Goal: Task Accomplishment & Management: Complete application form

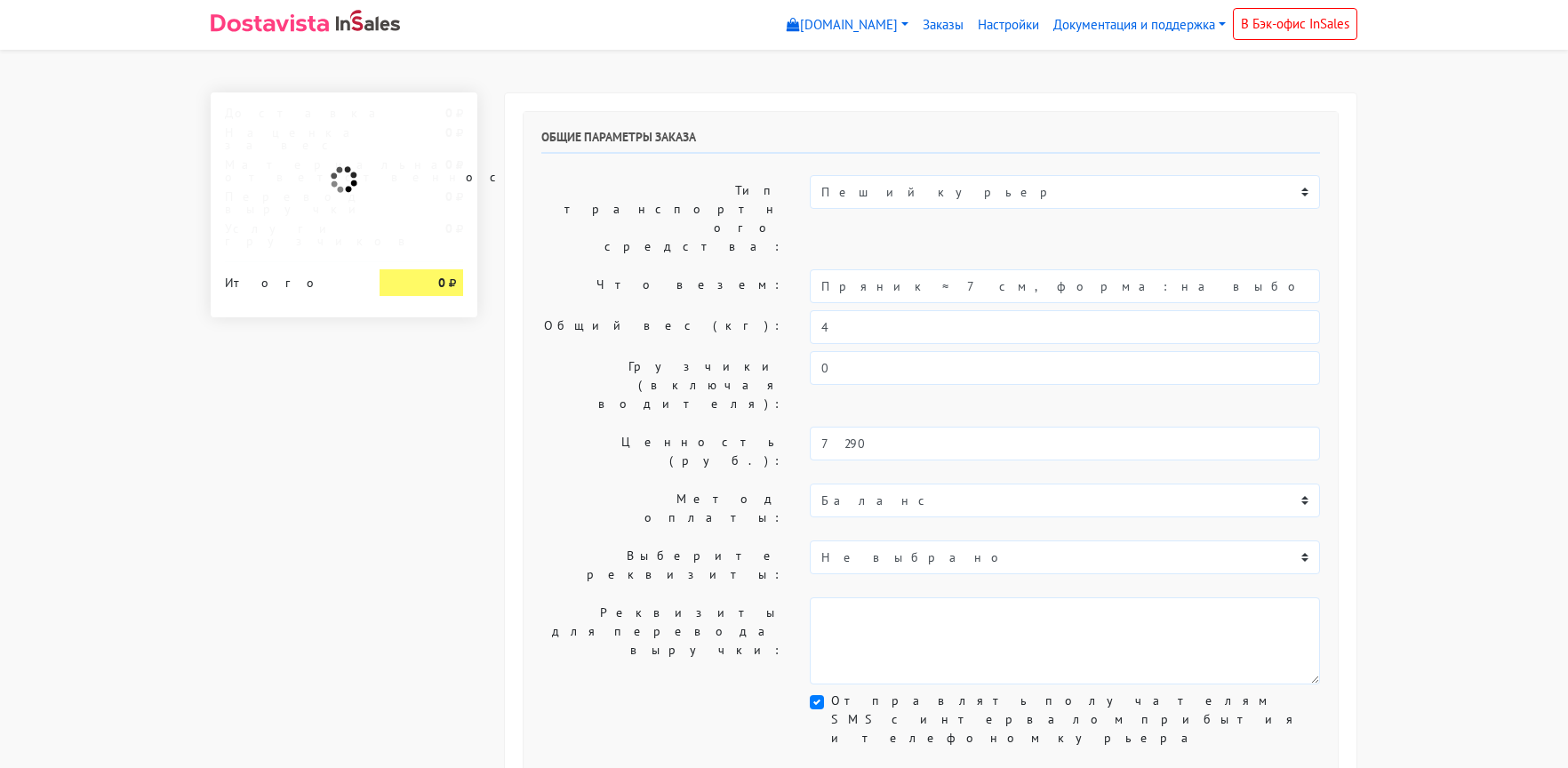
select select "10:00"
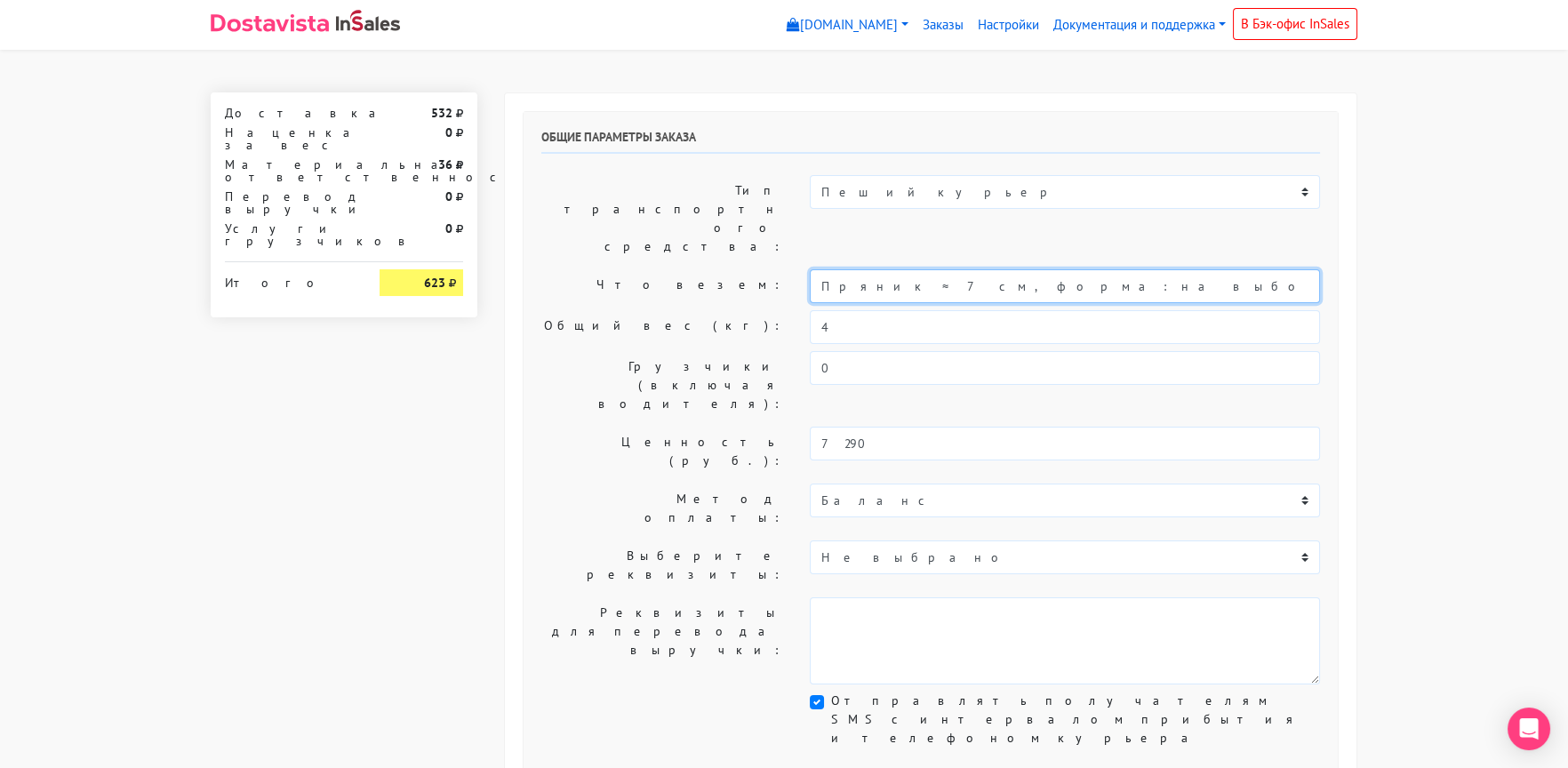
drag, startPoint x: 1102, startPoint y: 233, endPoint x: 786, endPoint y: 233, distance: 316.0
click at [782, 269] on div "Что везем: Пряник ≈ 7 см, форма: на выбор (айсинг + печать)" at bounding box center [930, 286] width 805 height 34
click at [832, 269] on input "Пряник ≈ 7 см, форма: на выбор (айсинг + печать)" at bounding box center [1064, 286] width 510 height 34
click at [822, 269] on input "Пряник ≈ 7 см, форма: на выбор (айсинг + печать)" at bounding box center [1064, 286] width 510 height 34
type input "Короб: 30*20*20 см, 2 кг. // Пряник ≈ 7 см, форма: на выбор (айсинг + печать)"
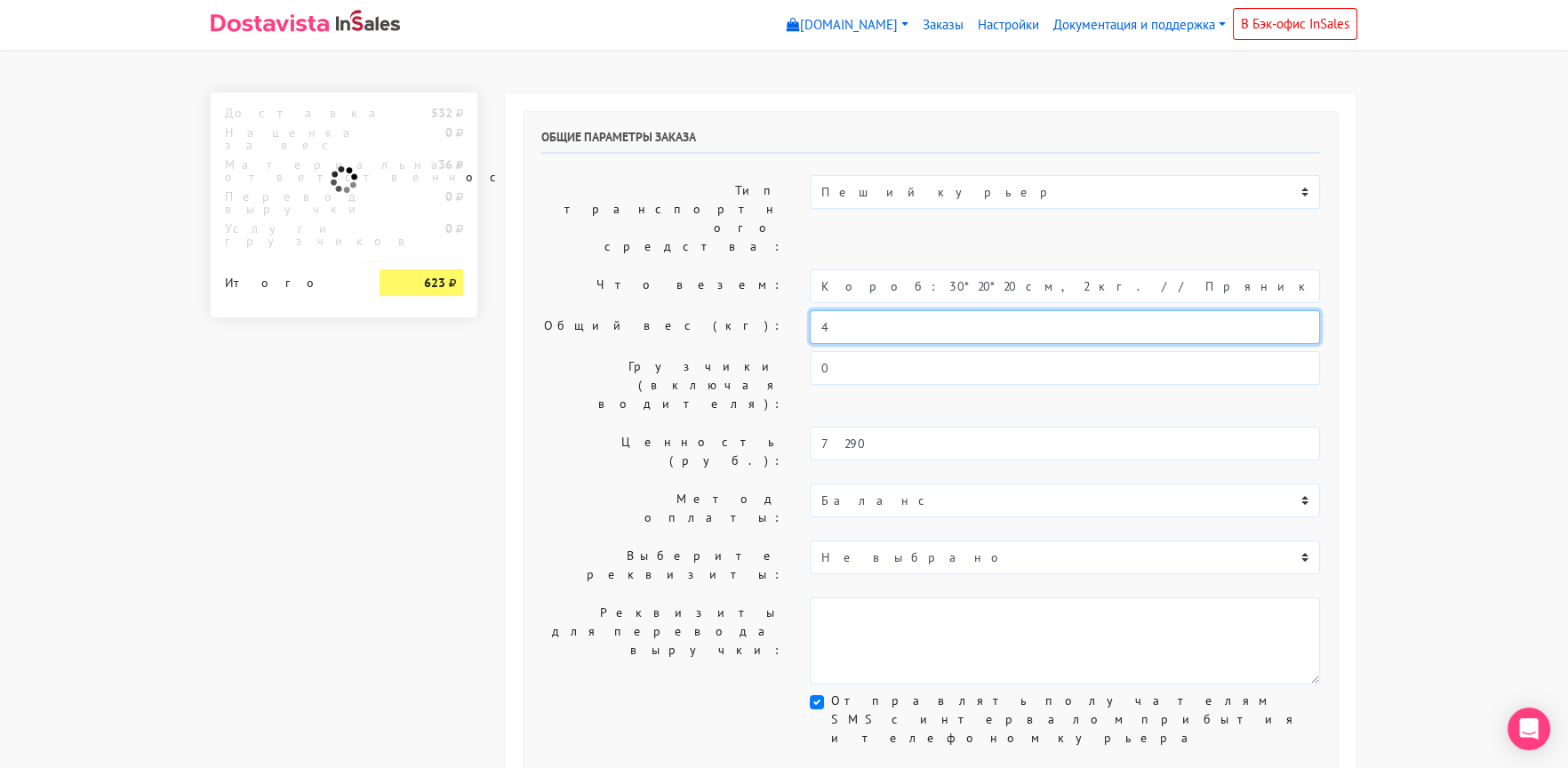
drag, startPoint x: 843, startPoint y: 274, endPoint x: 766, endPoint y: 277, distance: 77.1
click at [766, 310] on div "Общий вес (кг): 4" at bounding box center [930, 327] width 805 height 34
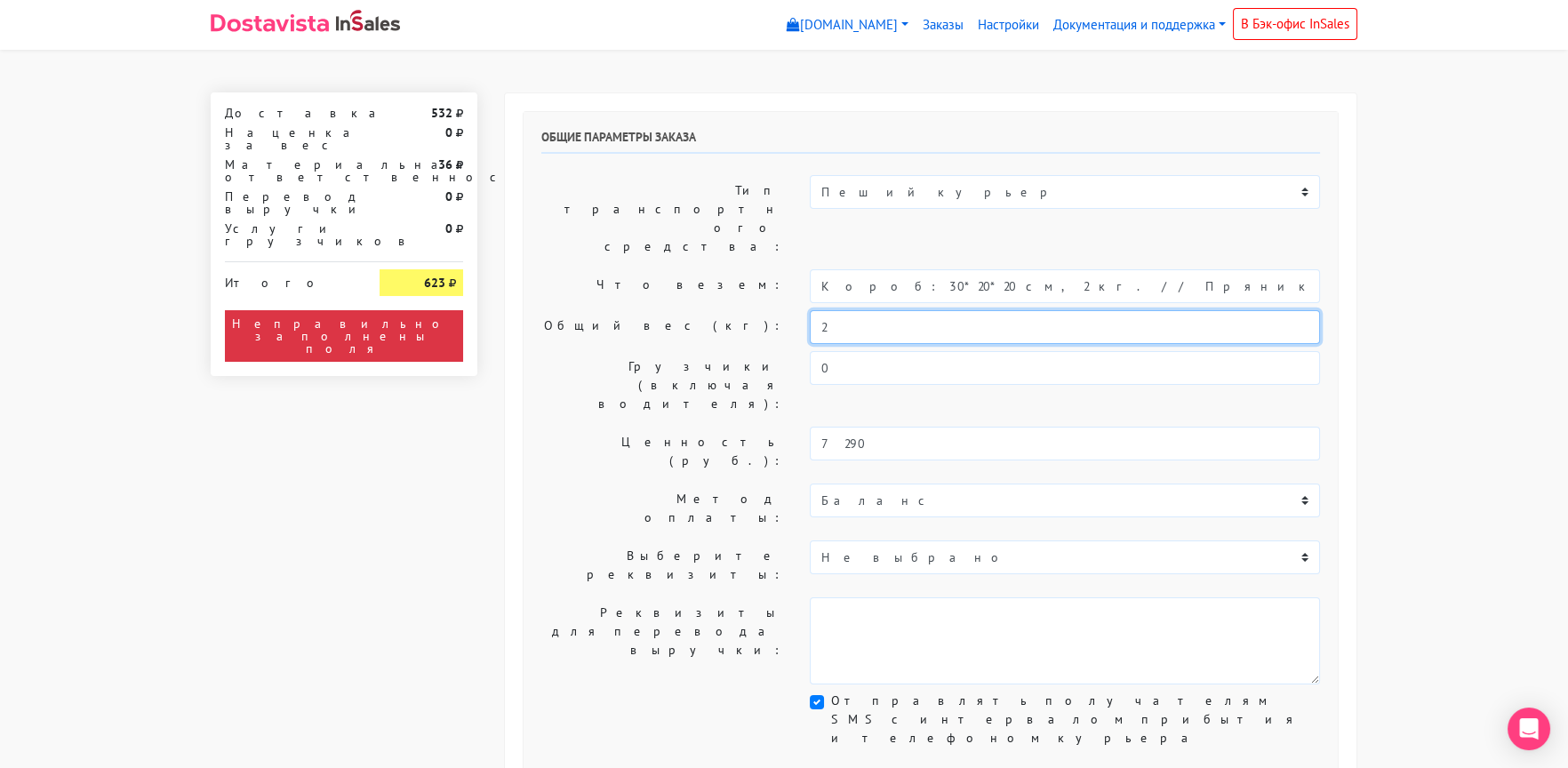
type input "2"
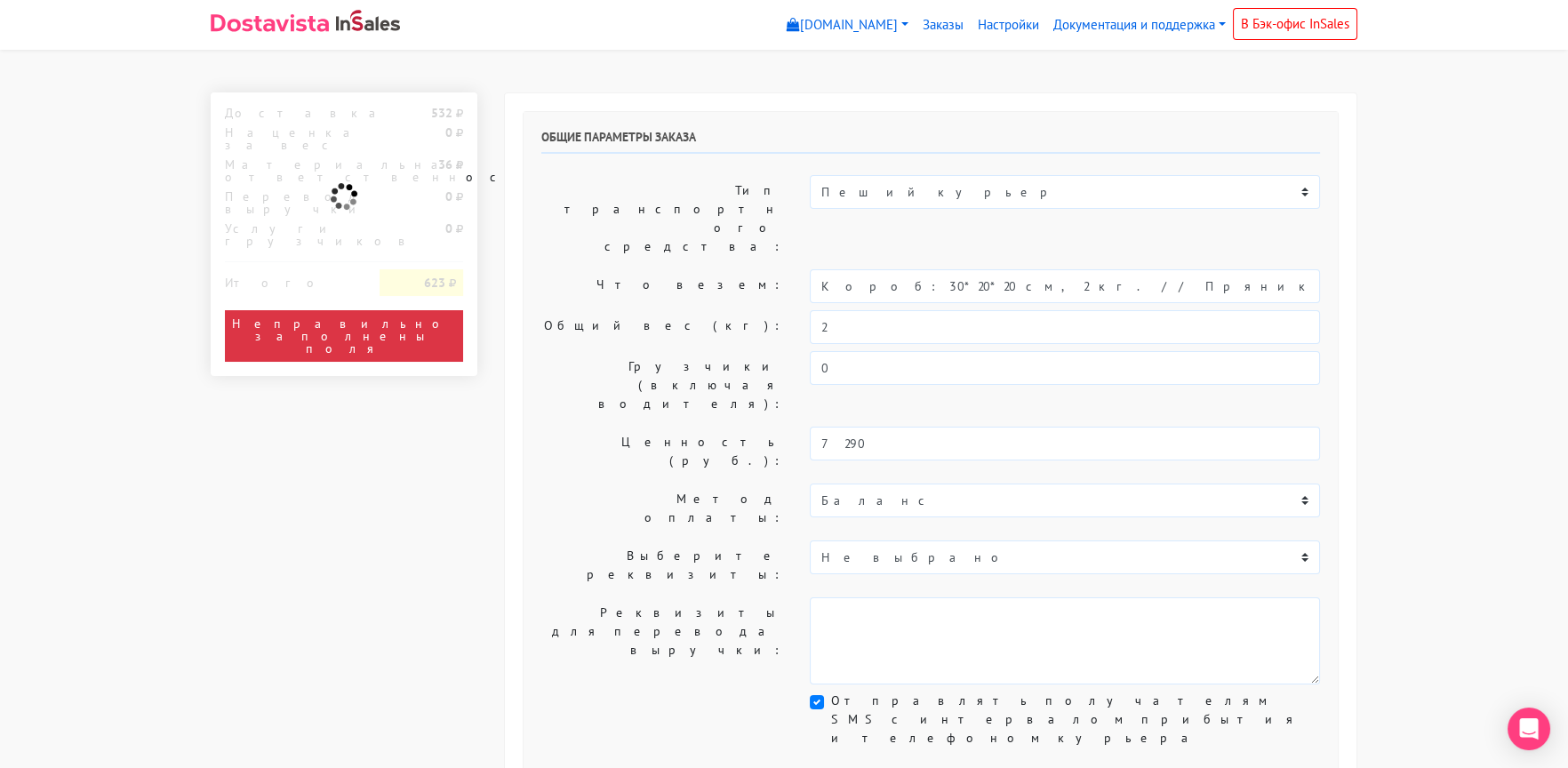
click at [567, 269] on label "Что везем:" at bounding box center [662, 286] width 268 height 34
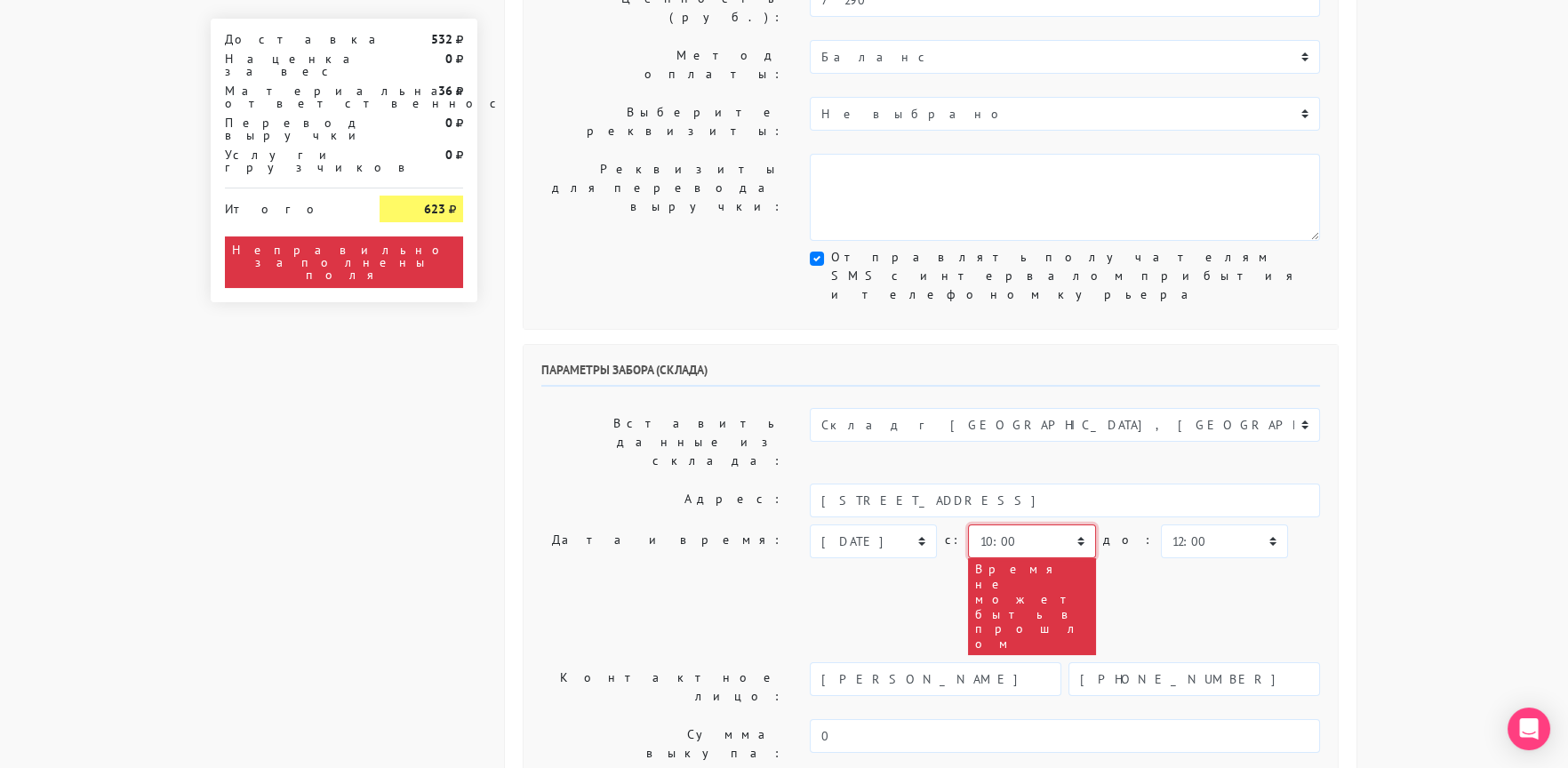
click at [1021, 524] on select "00:00 00:30 01:00 01:30 02:00 02:30 03:00 03:30 04:00 04:30 05:00 05:30 06:00 0…" at bounding box center [1031, 541] width 127 height 34
click at [968, 524] on select "00:00 00:30 01:00 01:30 02:00 02:30 03:00 03:30 04:00 04:30 05:00 05:30 06:00 0…" at bounding box center [1031, 541] width 127 height 34
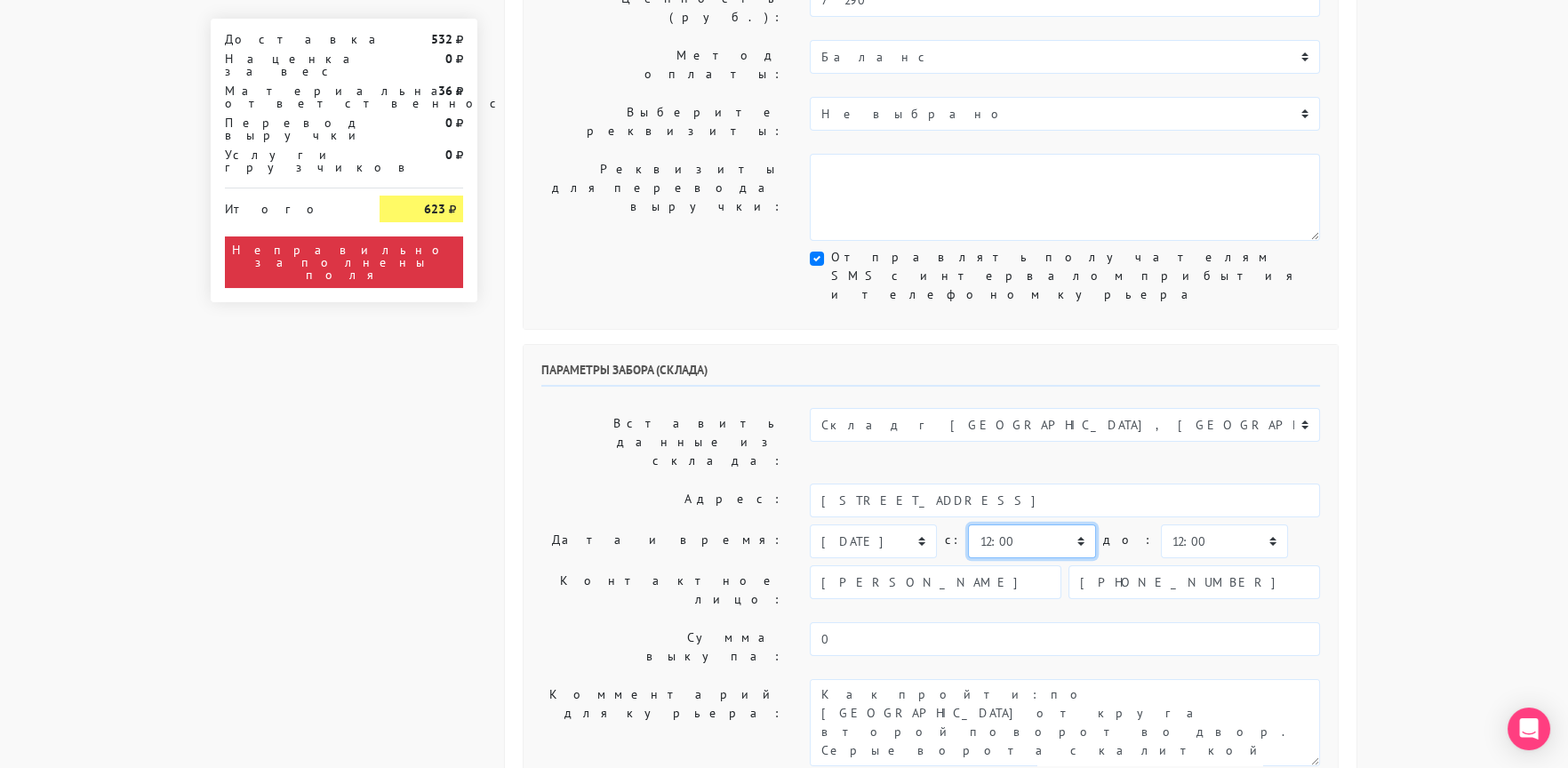
click at [1021, 524] on select "00:00 00:30 01:00 01:30 02:00 02:30 03:00 03:30 04:00 04:30 05:00 05:30 06:00 0…" at bounding box center [1031, 541] width 127 height 34
select select "11:30"
click at [968, 524] on select "00:00 00:30 01:00 01:30 02:00 02:30 03:00 03:30 04:00 04:30 05:00 05:30 06:00 0…" at bounding box center [1031, 541] width 127 height 34
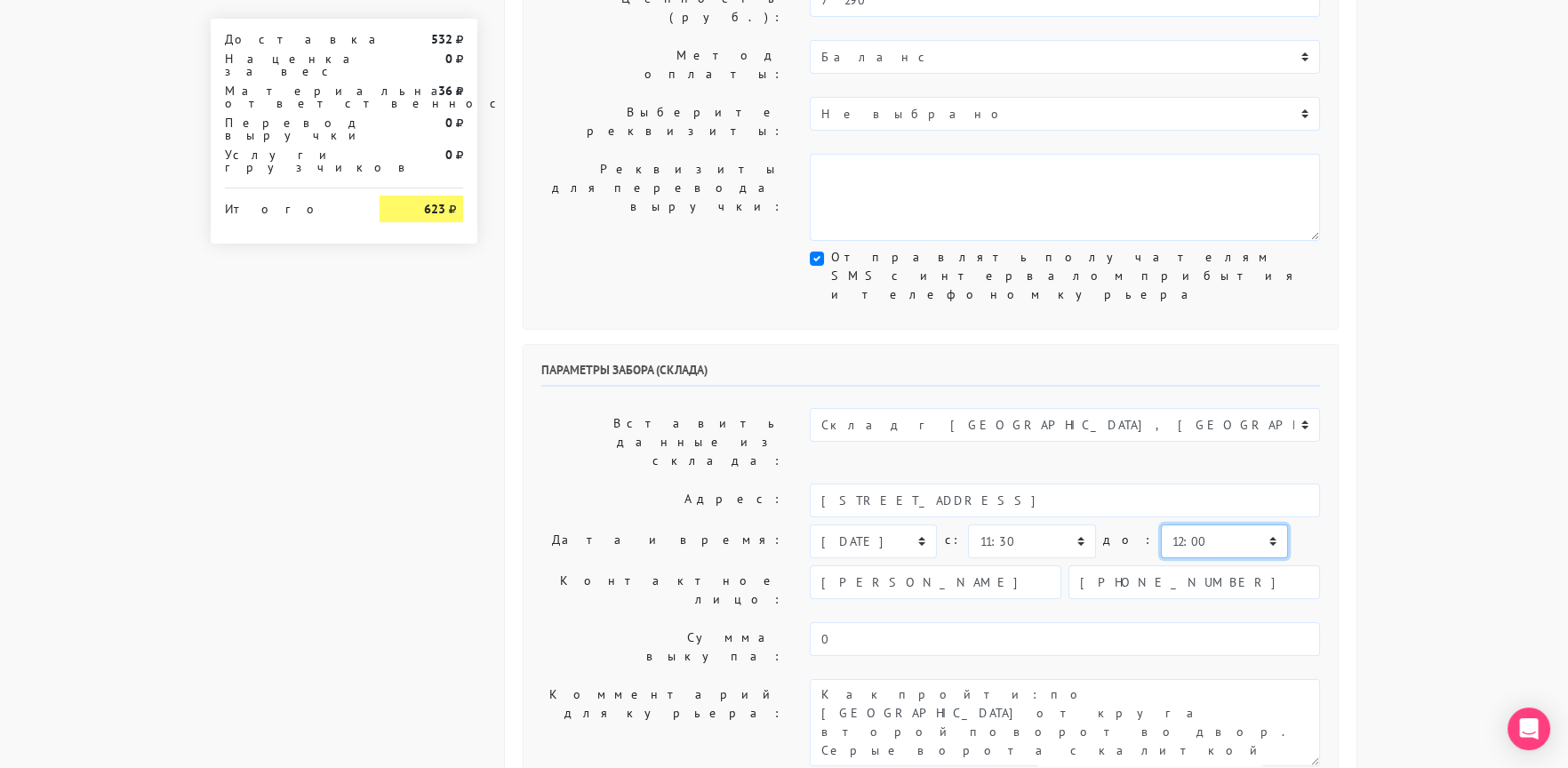
click at [1167, 524] on select "00:00 00:30 01:00 01:30 02:00 02:30 03:00 03:30 04:00 04:30 05:00 05:30 06:00 0…" at bounding box center [1224, 541] width 127 height 34
select select "13:30"
click at [1161, 524] on select "00:00 00:30 01:00 01:30 02:00 02:30 03:00 03:30 04:00 04:30 05:00 05:30 06:00 0…" at bounding box center [1224, 541] width 127 height 34
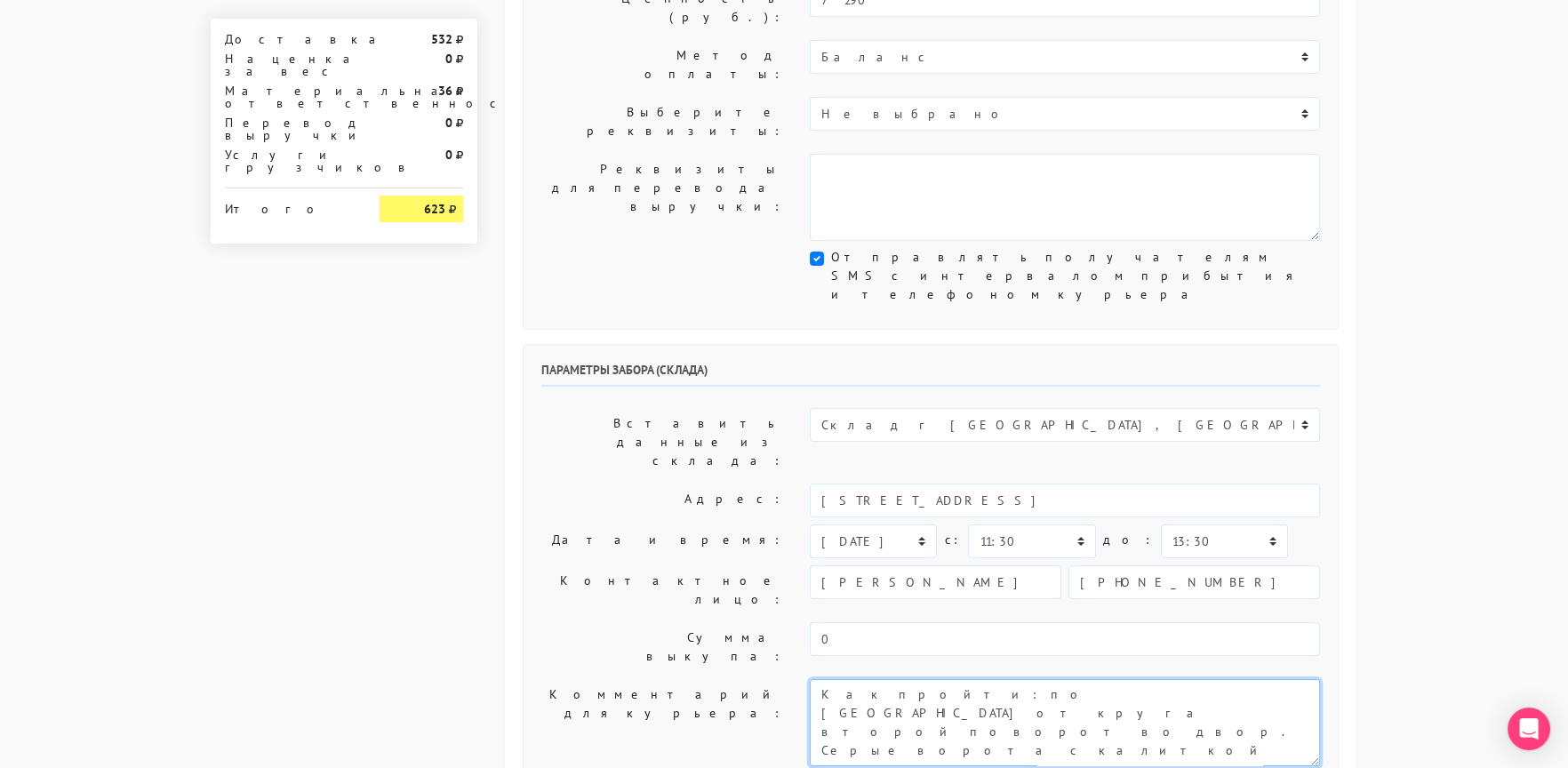
click at [819, 679] on textarea "Как пройти: по [GEOGRAPHIC_DATA] от круга второй поворот во двор. Серые ворота …" at bounding box center [1064, 722] width 510 height 87
type textarea "Заказ 30322. Как пройти: по [GEOGRAPHIC_DATA] от круга второй поворот во двор. …"
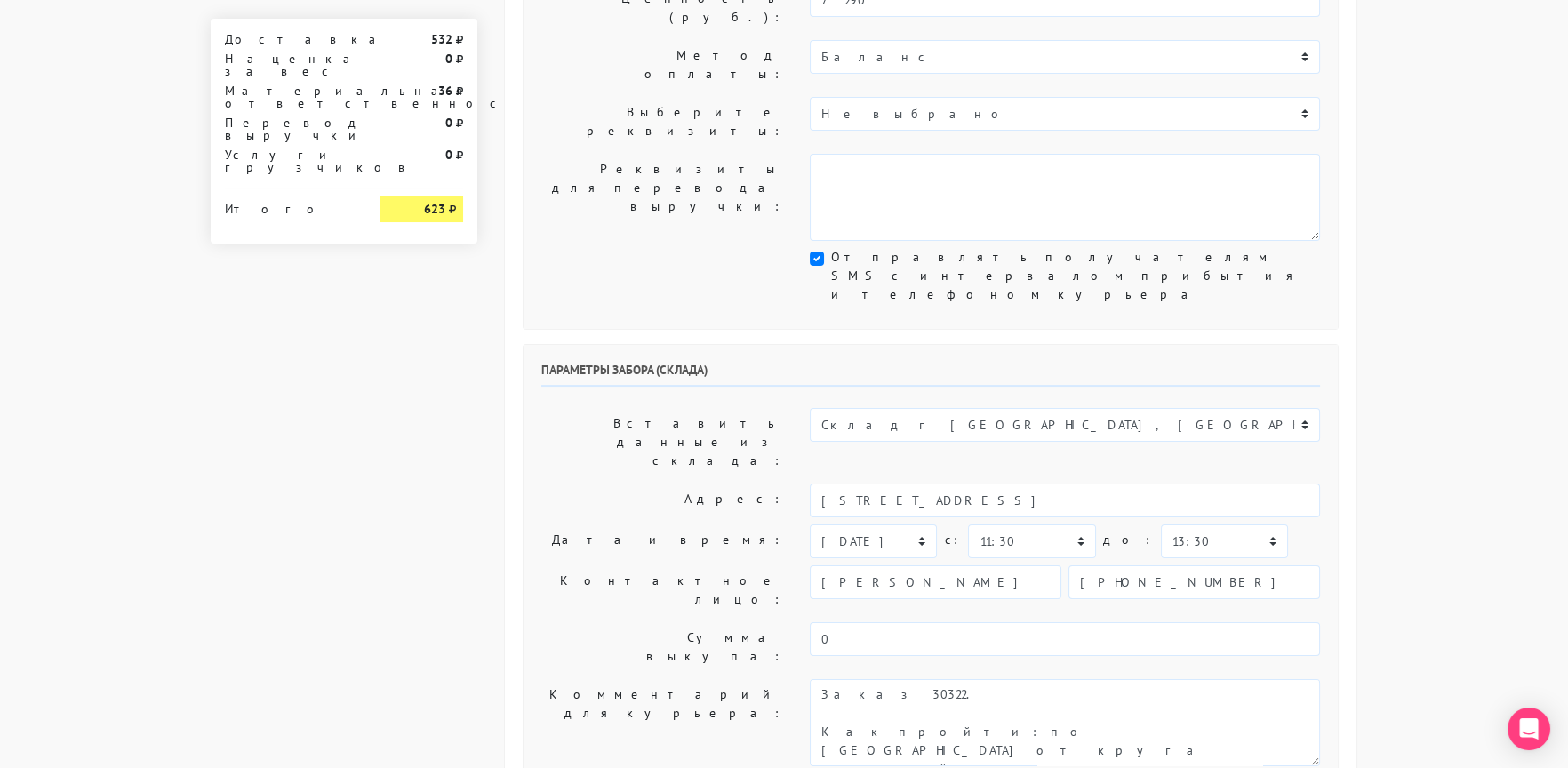
click at [696, 622] on label "Сумма выкупа:" at bounding box center [662, 646] width 268 height 50
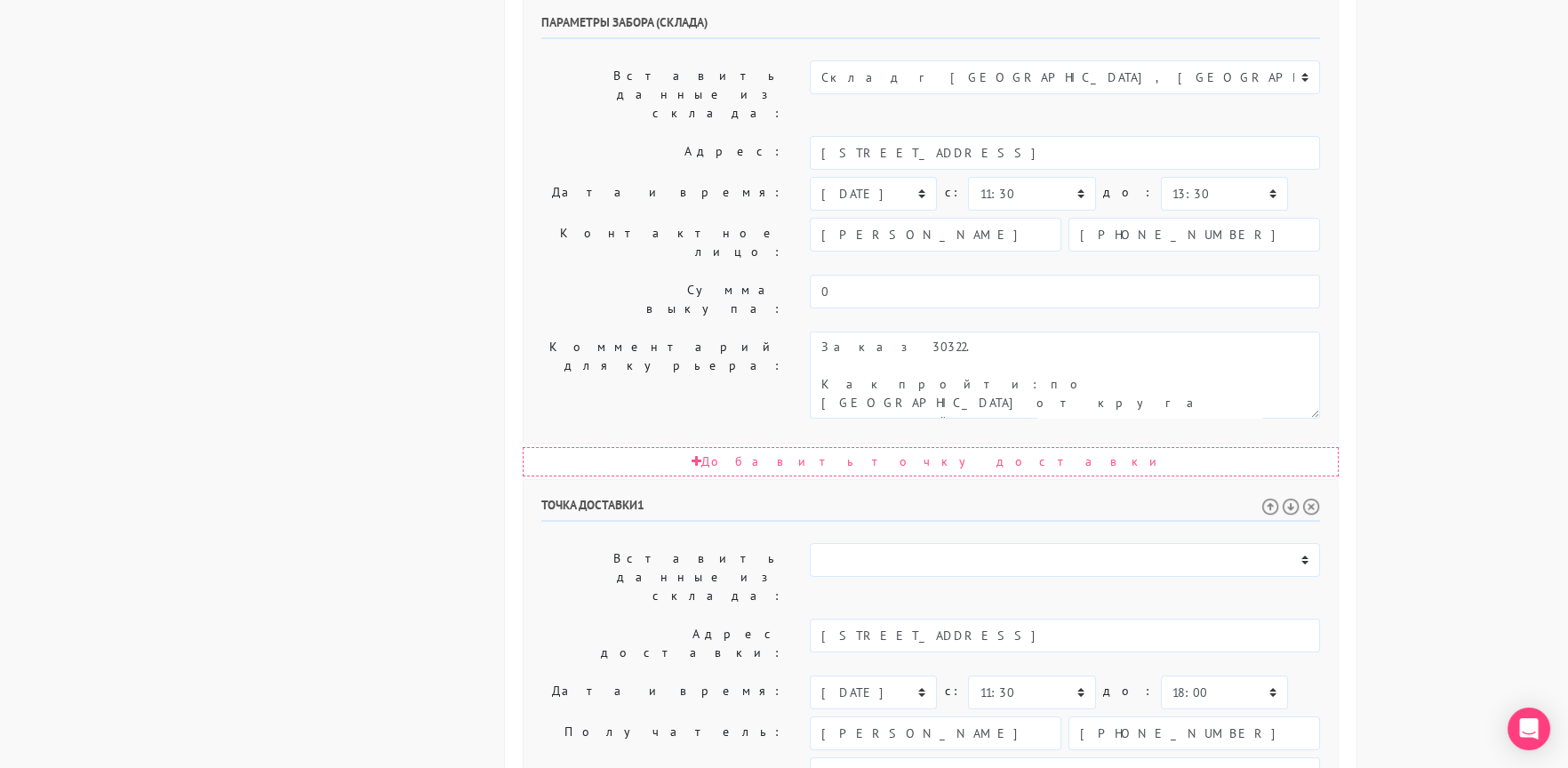
scroll to position [799, 0]
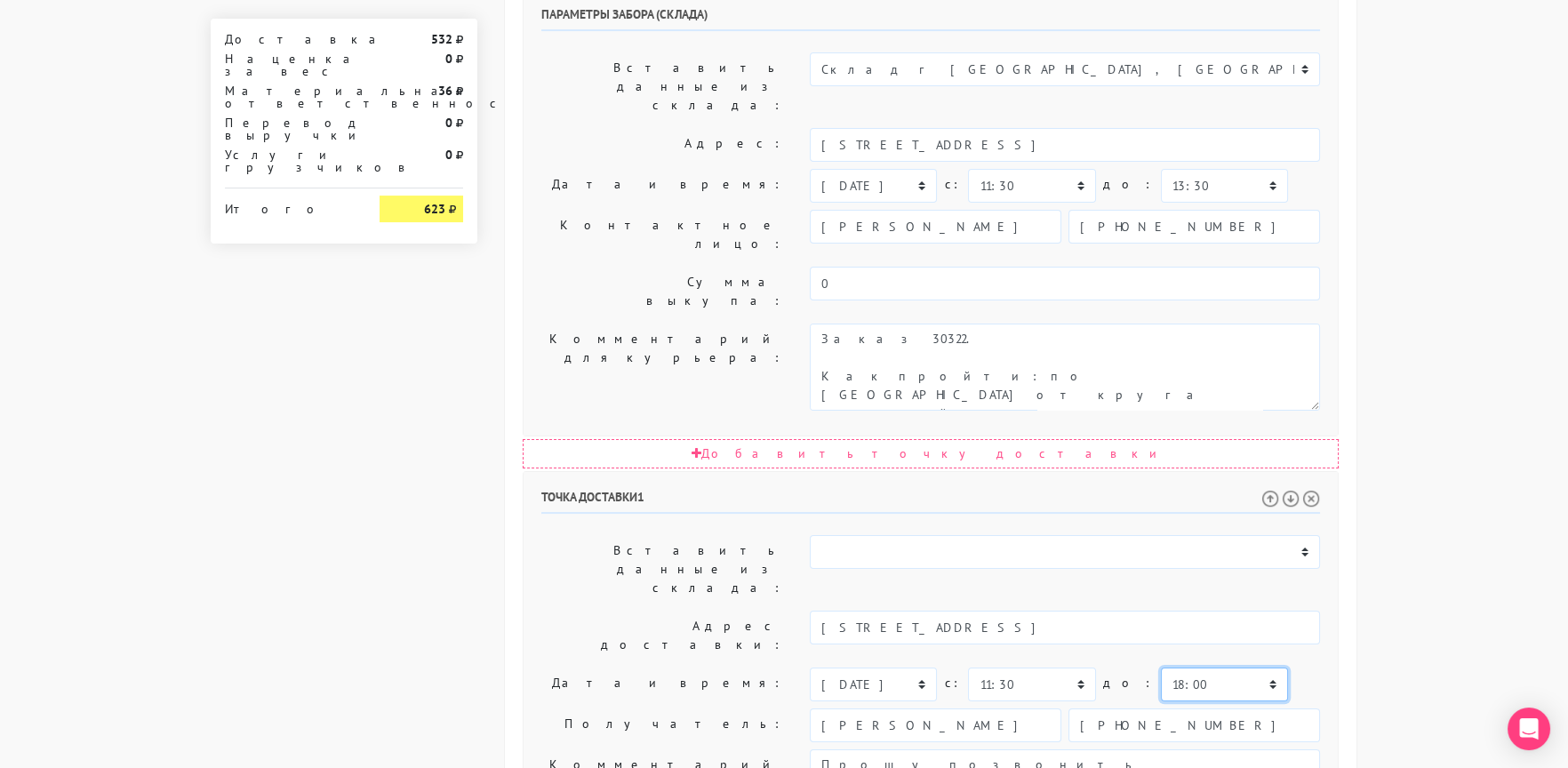
click at [1161, 668] on select "00:00 00:30 01:00 01:30 02:00 02:30 03:00 03:30 04:00 04:30 05:00 05:30 06:00 0…" at bounding box center [1224, 684] width 127 height 34
select select "17:30"
click at [1161, 668] on select "00:00 00:30 01:00 01:30 02:00 02:30 03:00 03:30 04:00 04:30 05:00 05:30 06:00 0…" at bounding box center [1224, 684] width 127 height 34
drag, startPoint x: 1128, startPoint y: 472, endPoint x: 1280, endPoint y: 474, distance: 152.0
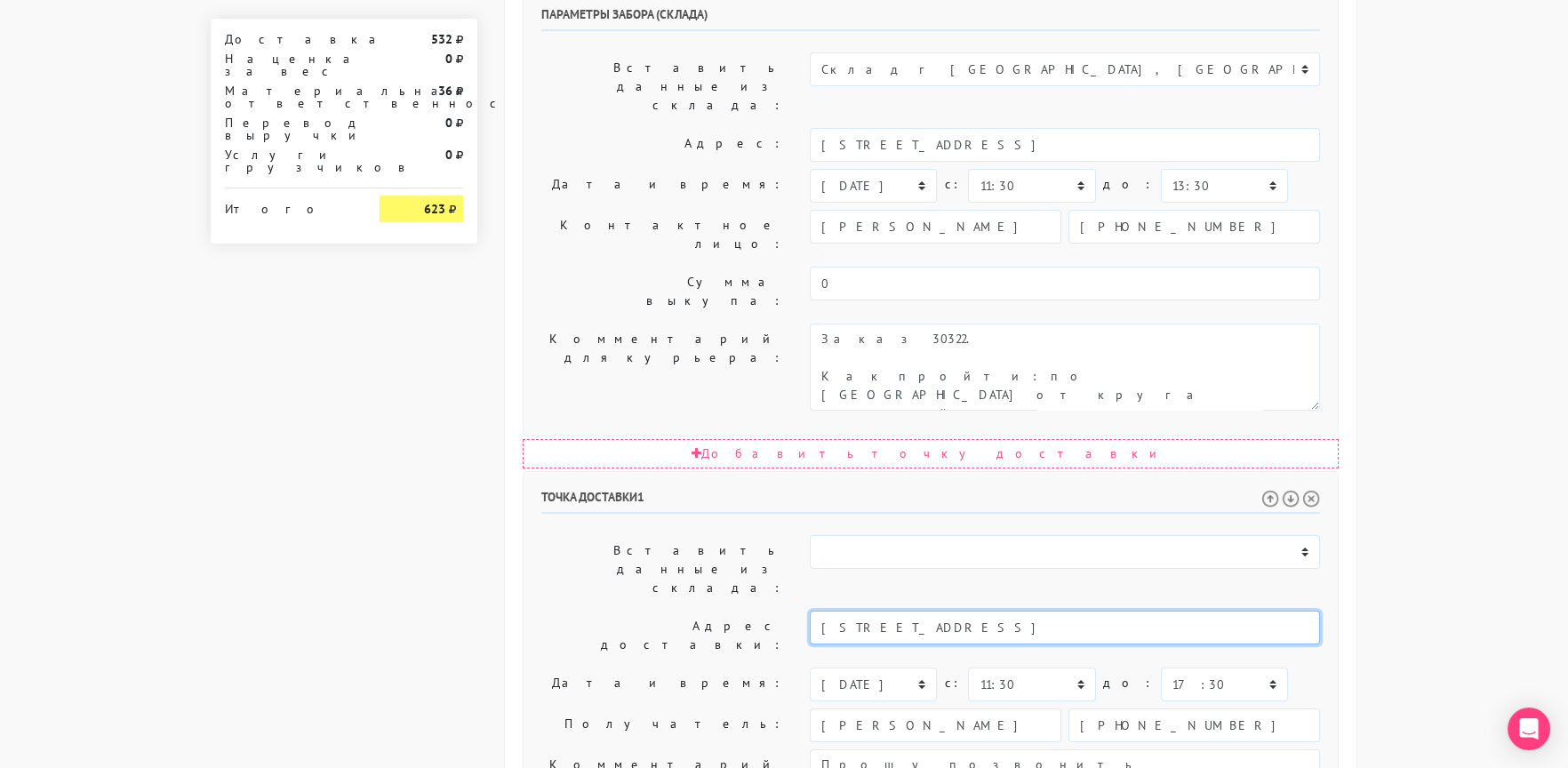
click at [1011, 611] on input "[STREET_ADDRESS]" at bounding box center [1064, 627] width 510 height 34
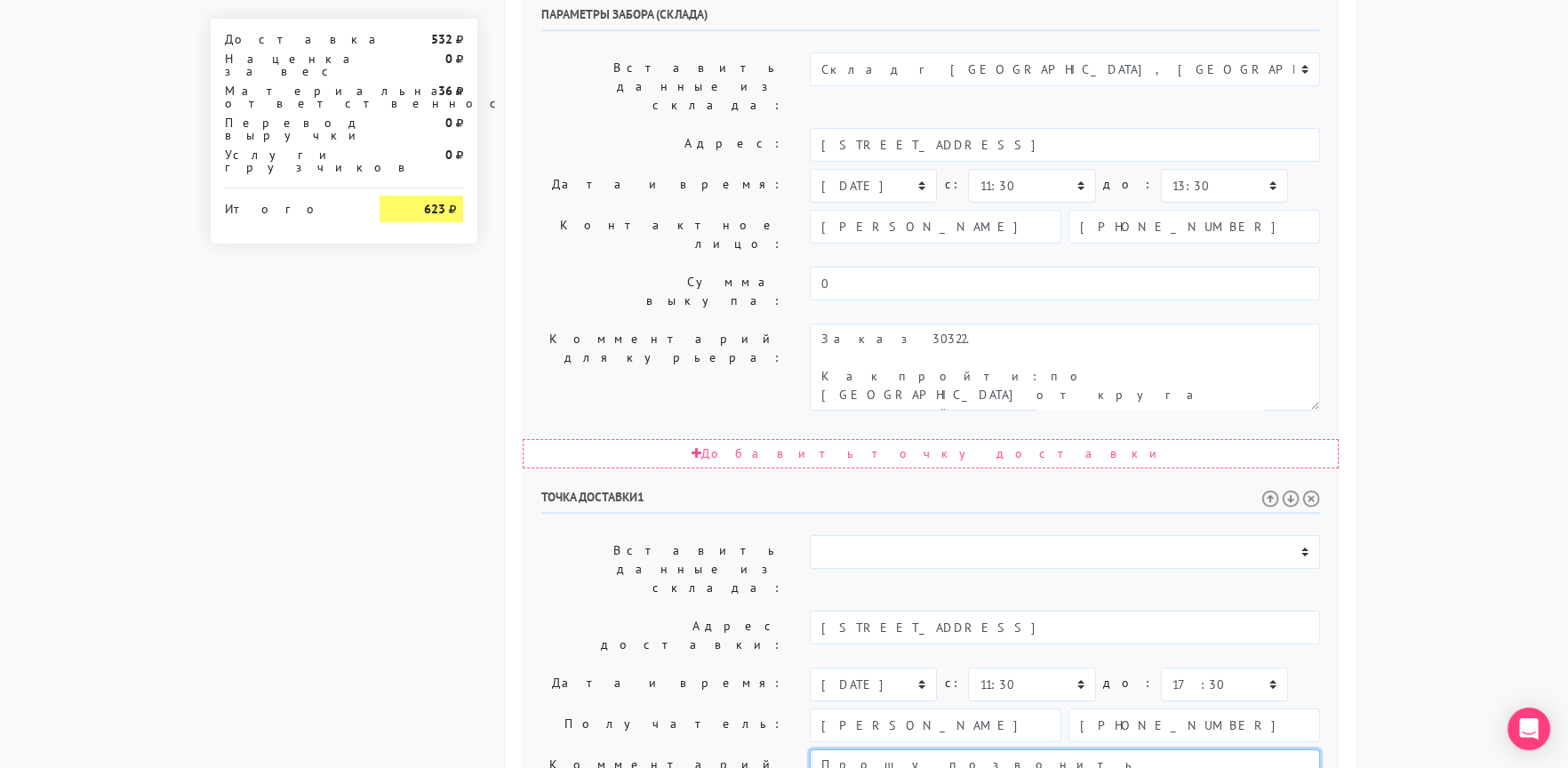
paste textarea "[STREET_ADDRESS]"
drag, startPoint x: 1144, startPoint y: 473, endPoint x: 1337, endPoint y: 475, distance: 193.0
click at [1337, 475] on div "Точка доставки 1 Вставить данные из склада: Склад г [GEOGRAPHIC_DATA], [GEOGRAP…" at bounding box center [929, 780] width 814 height 616
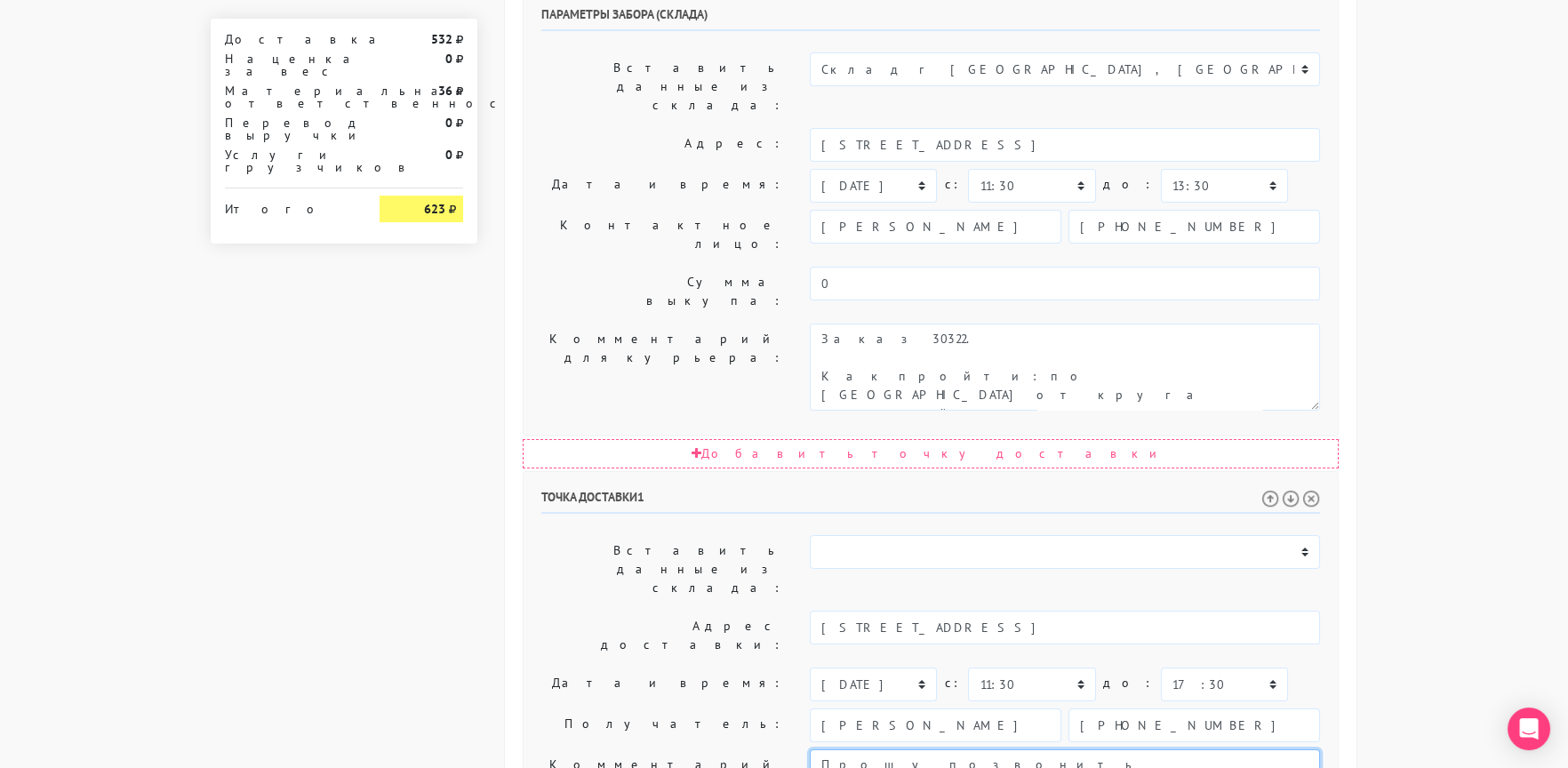
paste textarea "[PERSON_NAME] - [PHONE_NUMBER] детский сад у 14 подъезда"
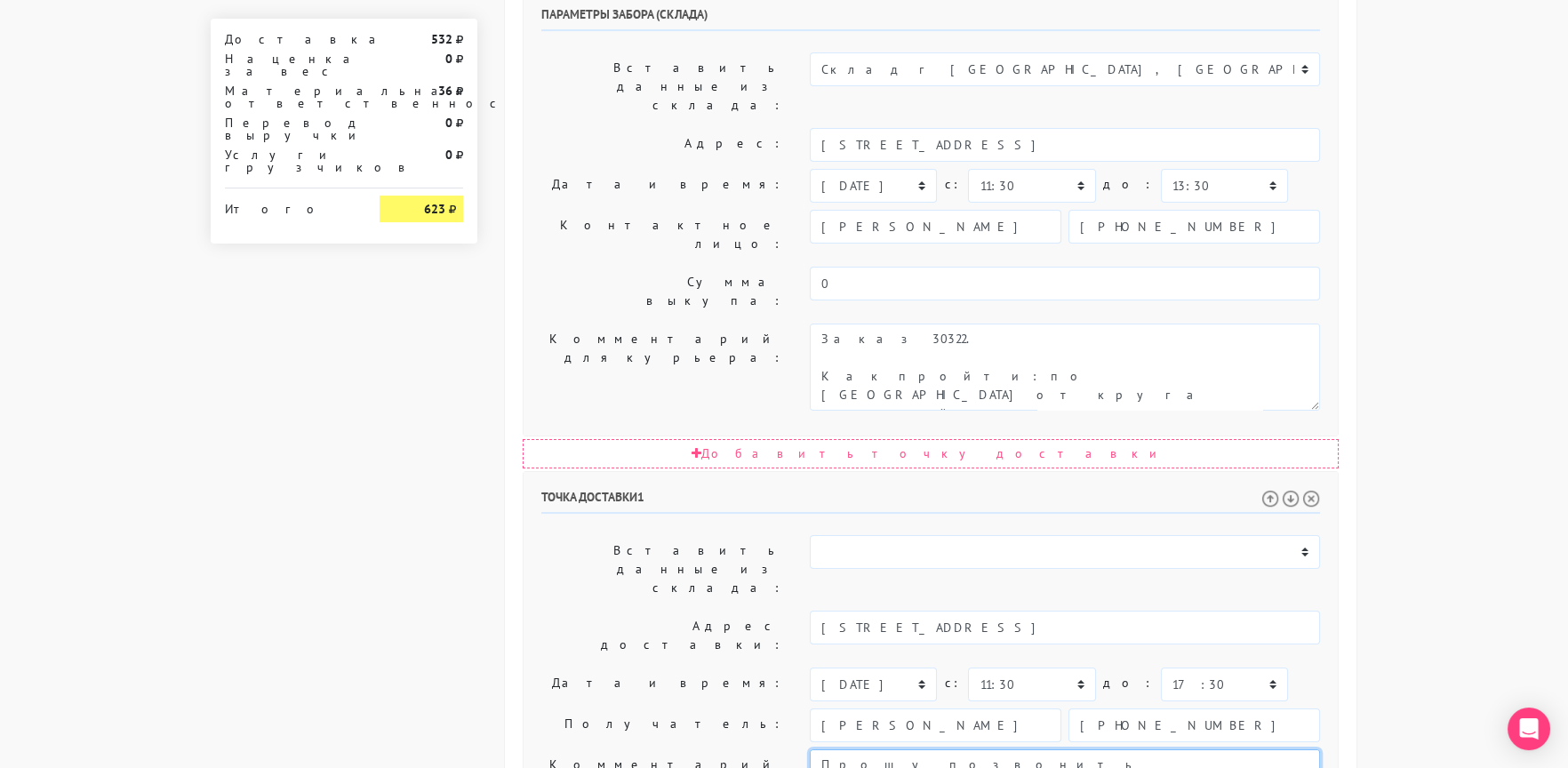
drag, startPoint x: 1144, startPoint y: 492, endPoint x: 1165, endPoint y: 492, distance: 21.0
type textarea "Прошу позвонить получателю перед выездом. До 18.00. [STREET_ADDRESS] - [PERSON_…"
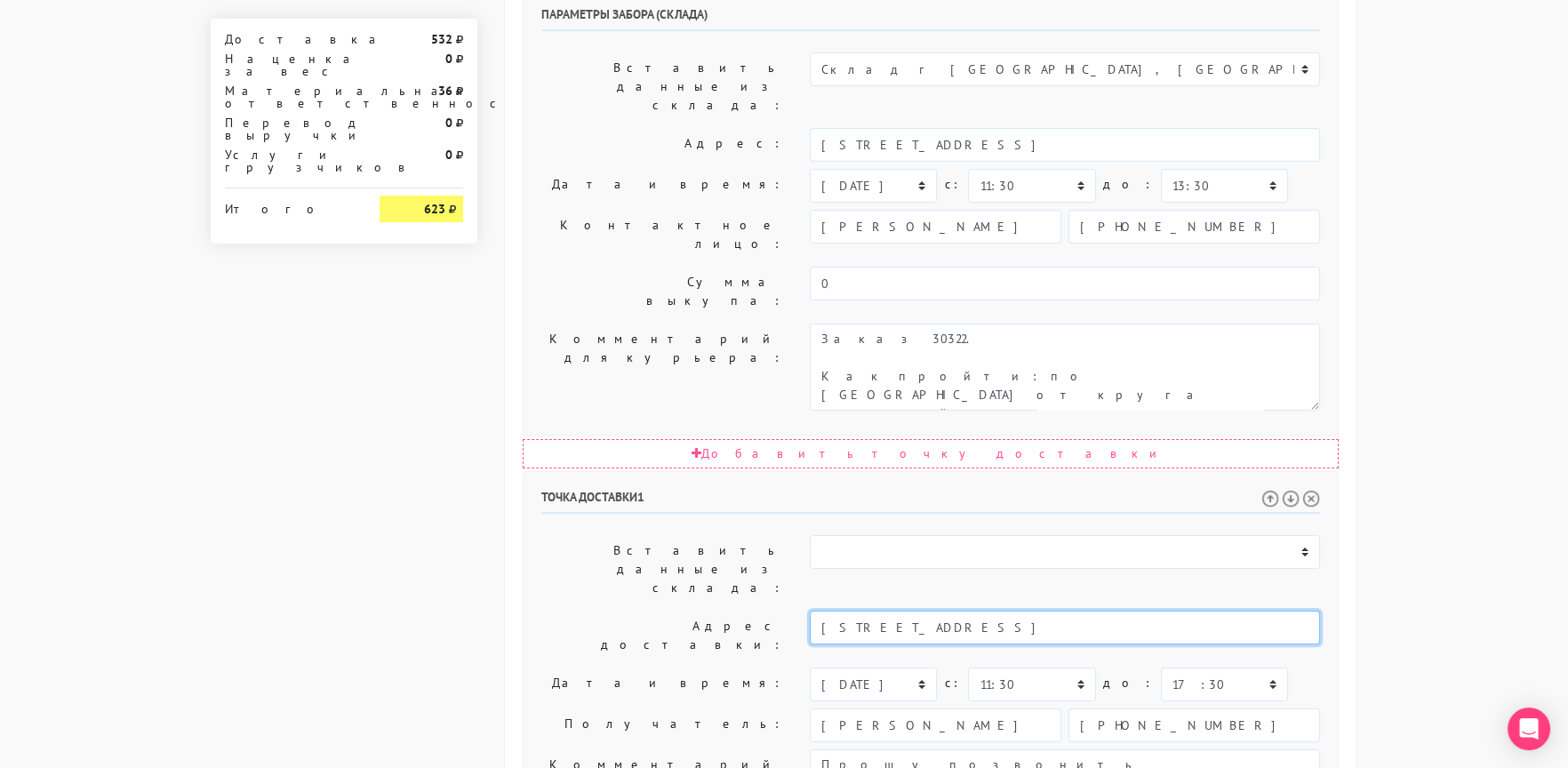
click at [1009, 611] on input "[STREET_ADDRESS]" at bounding box center [1064, 627] width 510 height 34
paste input "детский сад"
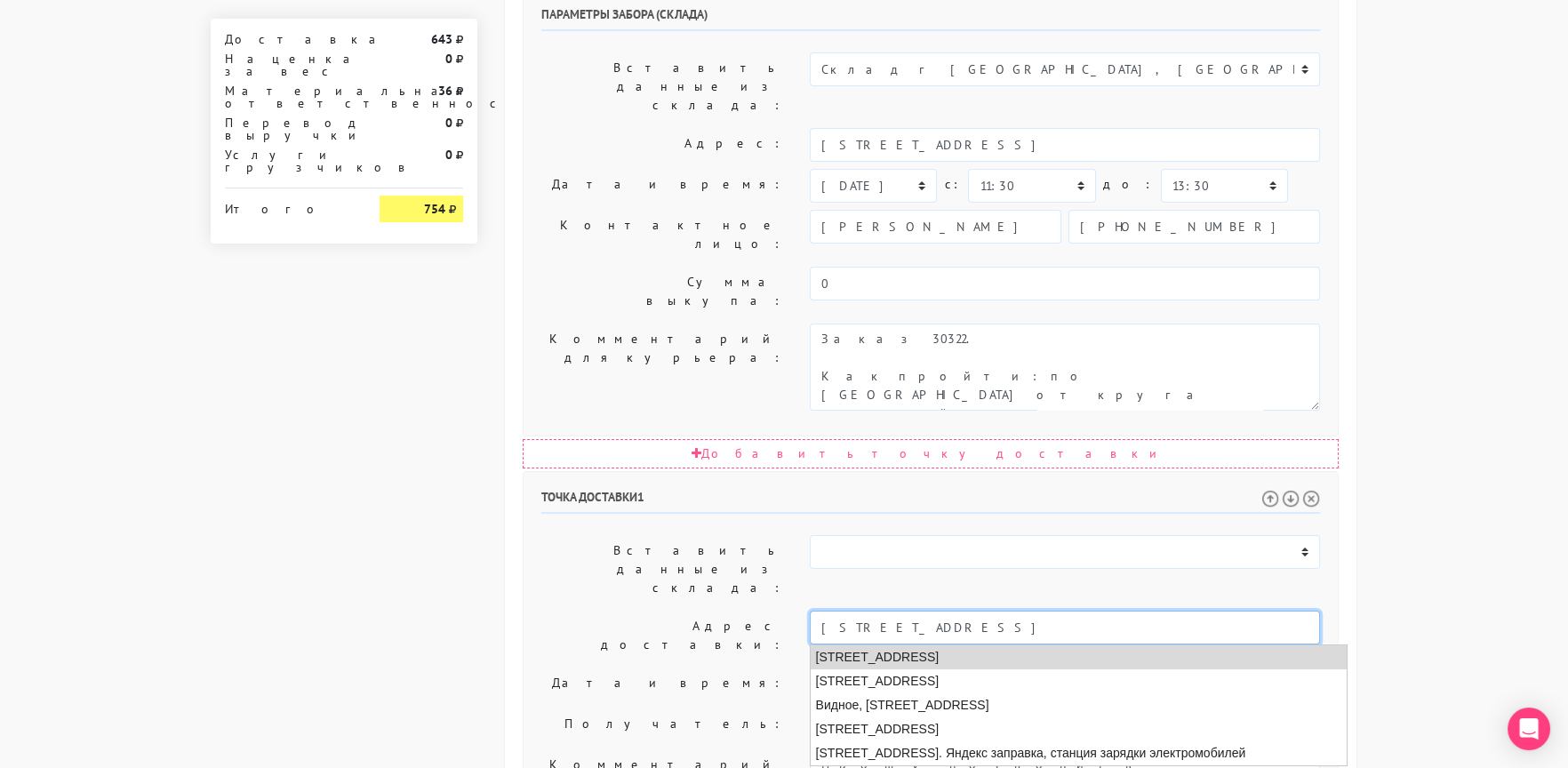
click at [1026, 646] on li "[STREET_ADDRESS]" at bounding box center [1078, 657] width 536 height 24
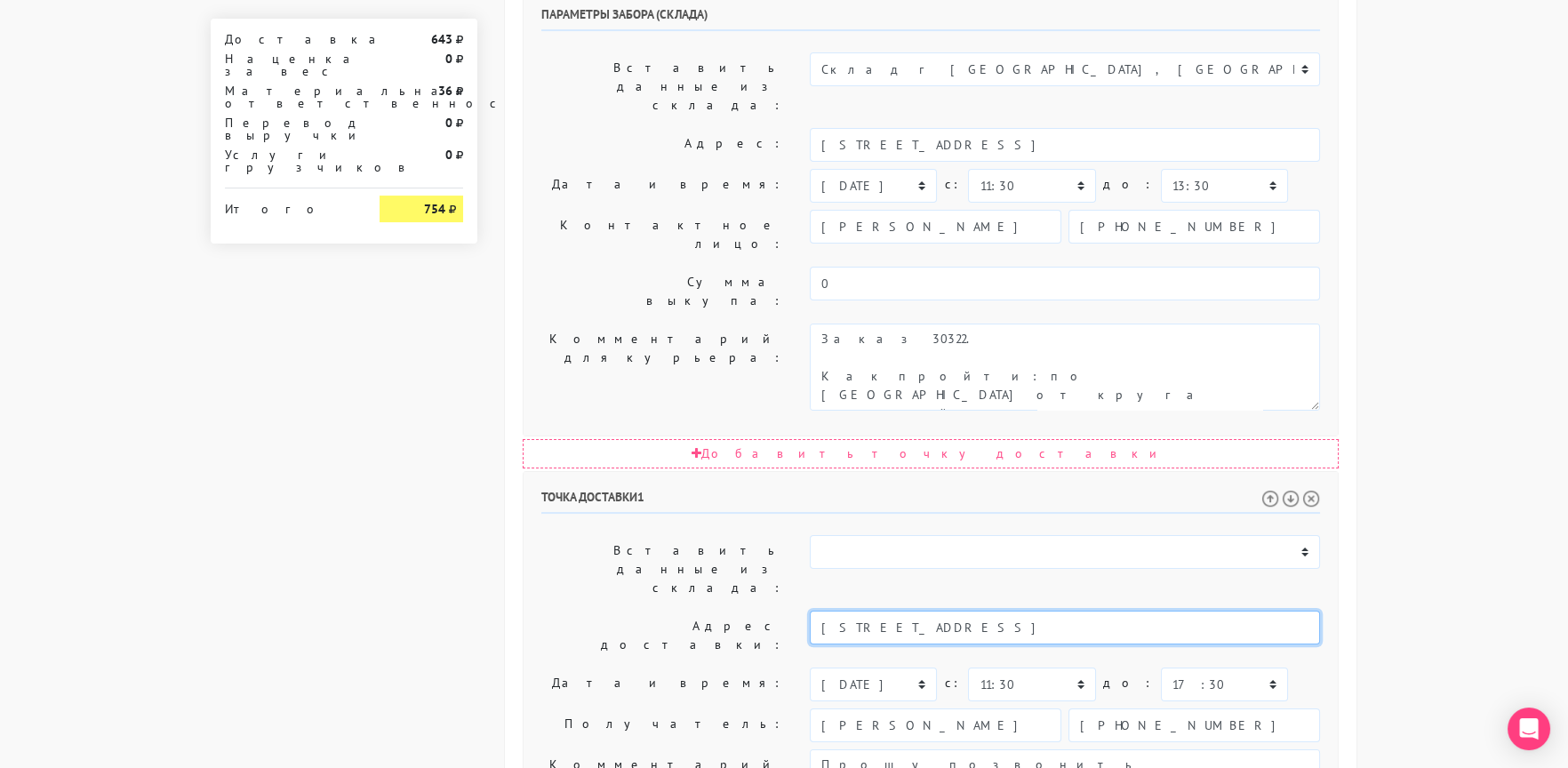
type input "[STREET_ADDRESS]"
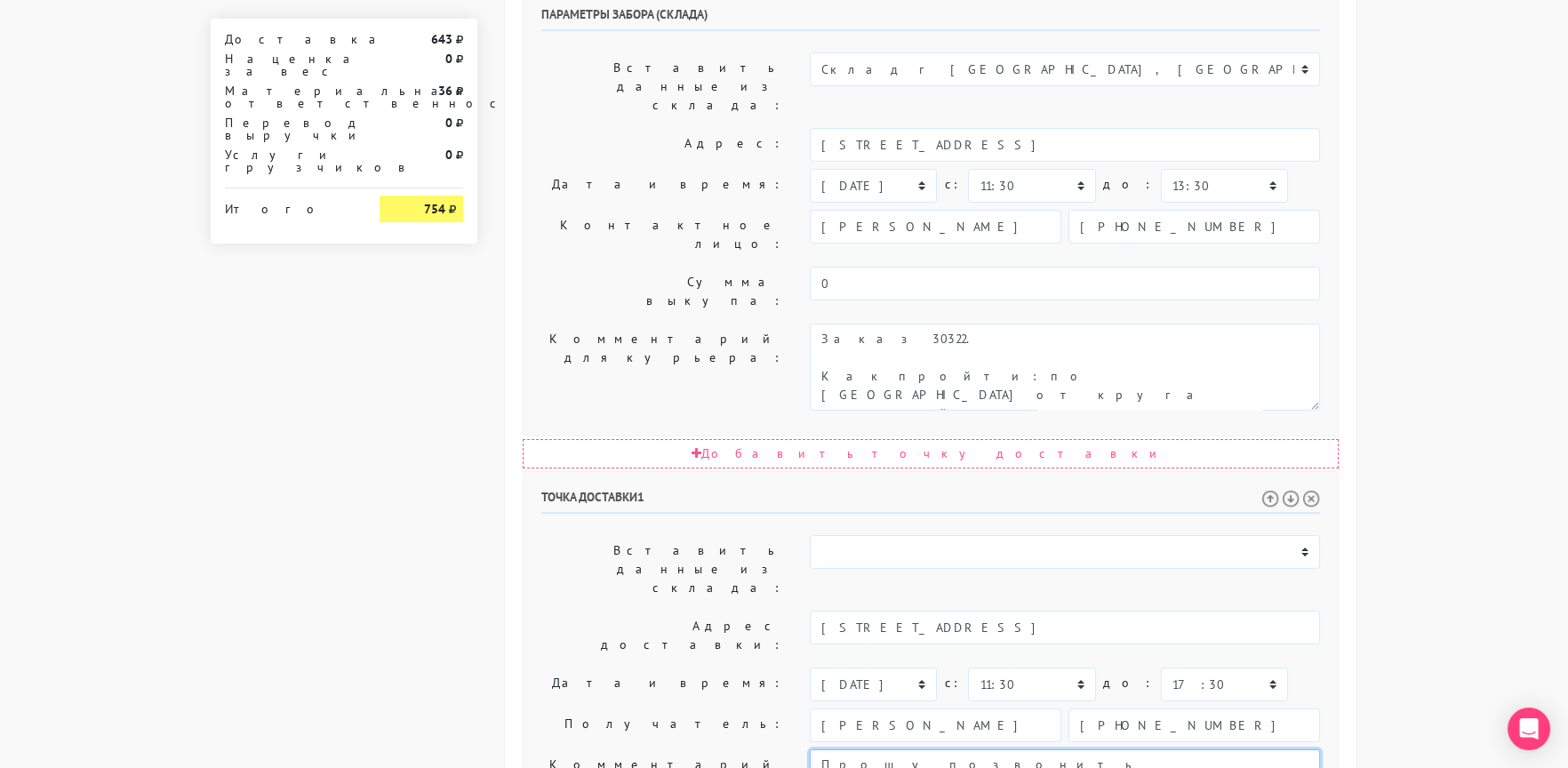
drag, startPoint x: 1100, startPoint y: 489, endPoint x: 1015, endPoint y: 500, distance: 85.7
click at [1159, 709] on input "[PHONE_NUMBER]" at bounding box center [1194, 725] width 252 height 34
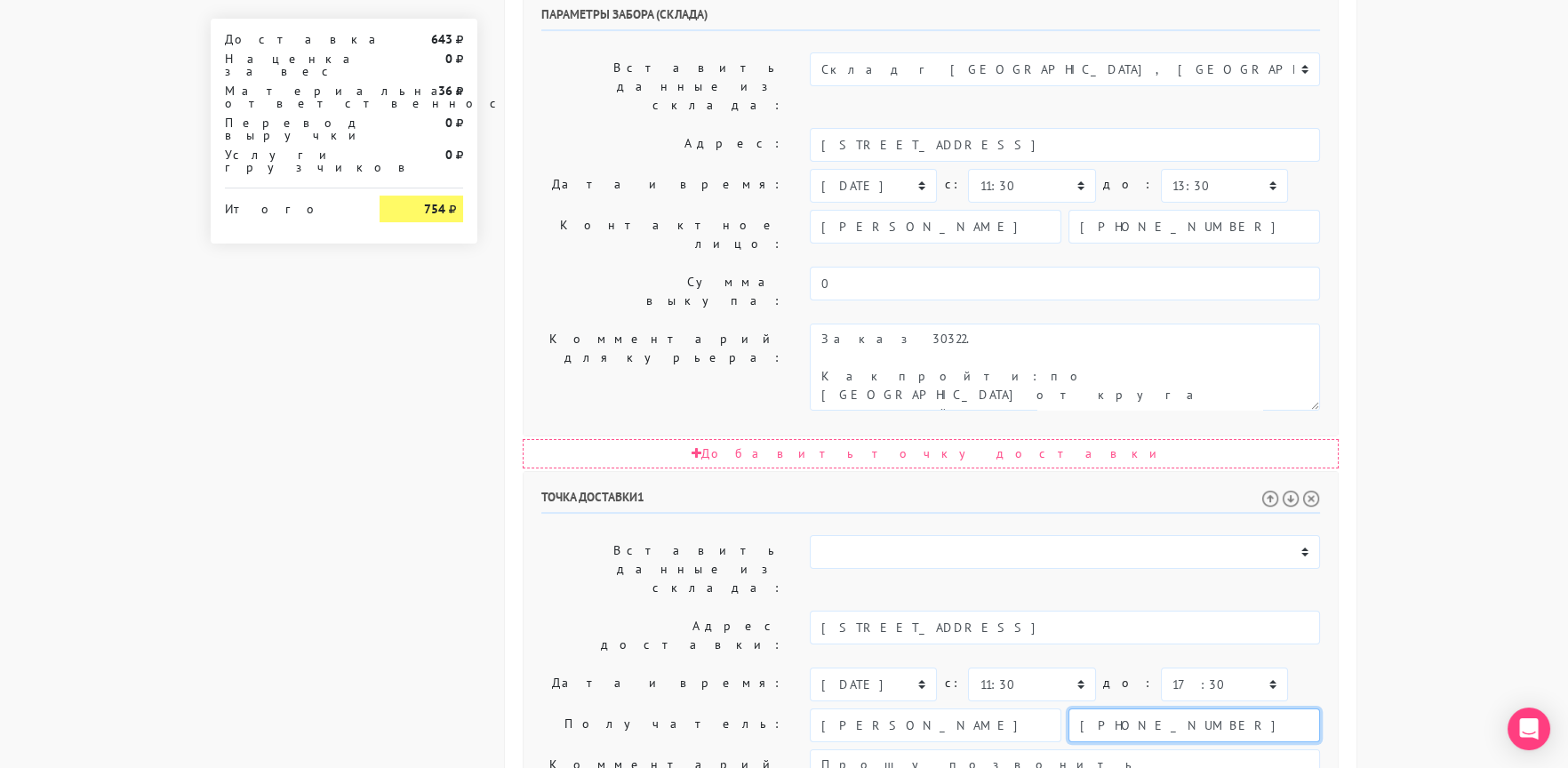
paste input "[PHONE_NUMBER]"
type input "[PHONE_NUMBER]"
drag, startPoint x: 979, startPoint y: 491, endPoint x: 847, endPoint y: 471, distance: 133.5
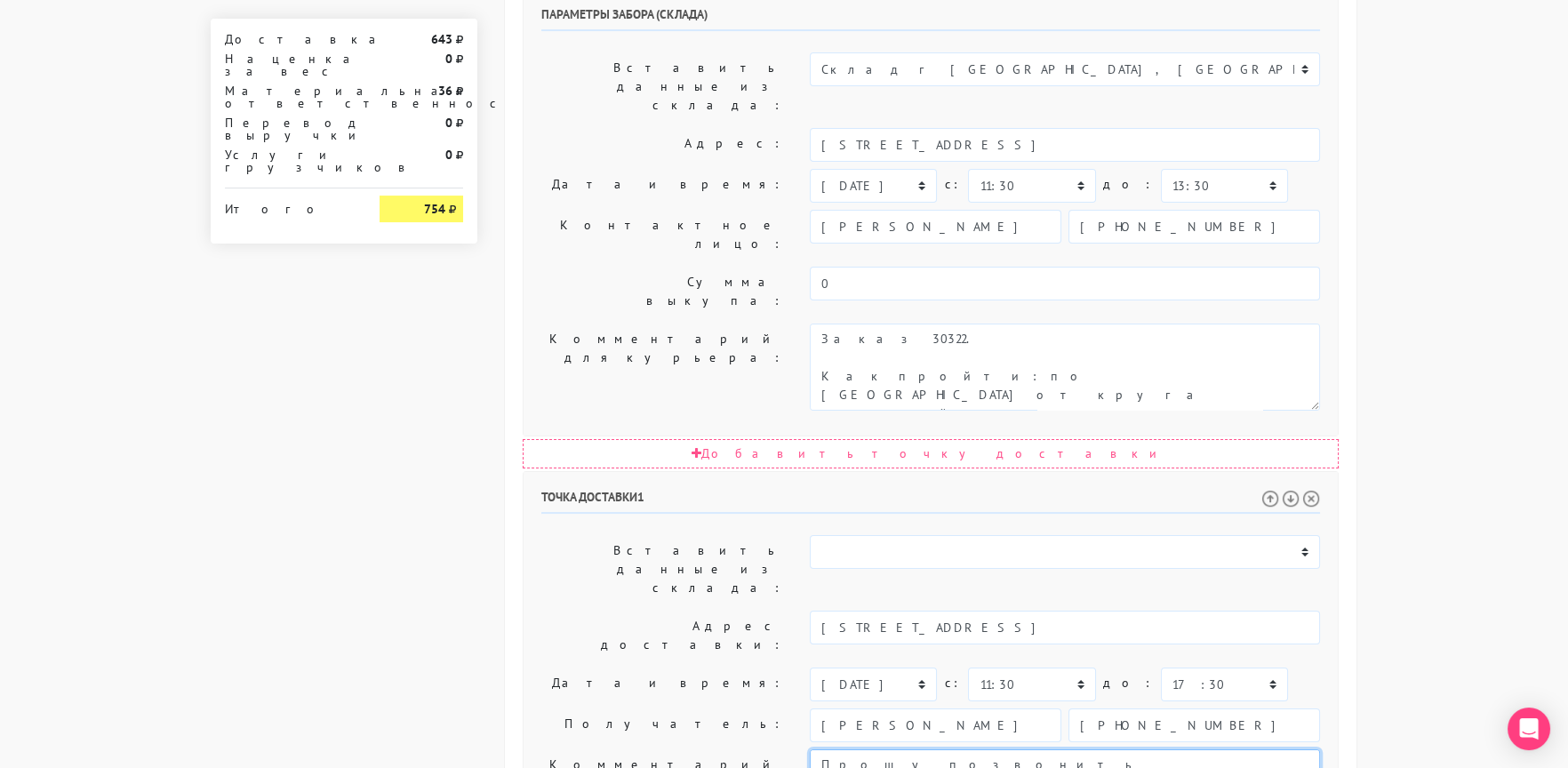
drag, startPoint x: 877, startPoint y: 434, endPoint x: 782, endPoint y: 438, distance: 95.1
click at [782, 709] on div "Получатель: [PERSON_NAME] [PHONE_NUMBER]" at bounding box center [930, 725] width 805 height 34
paste input "[PERSON_NAME]"
type input "[PERSON_NAME]"
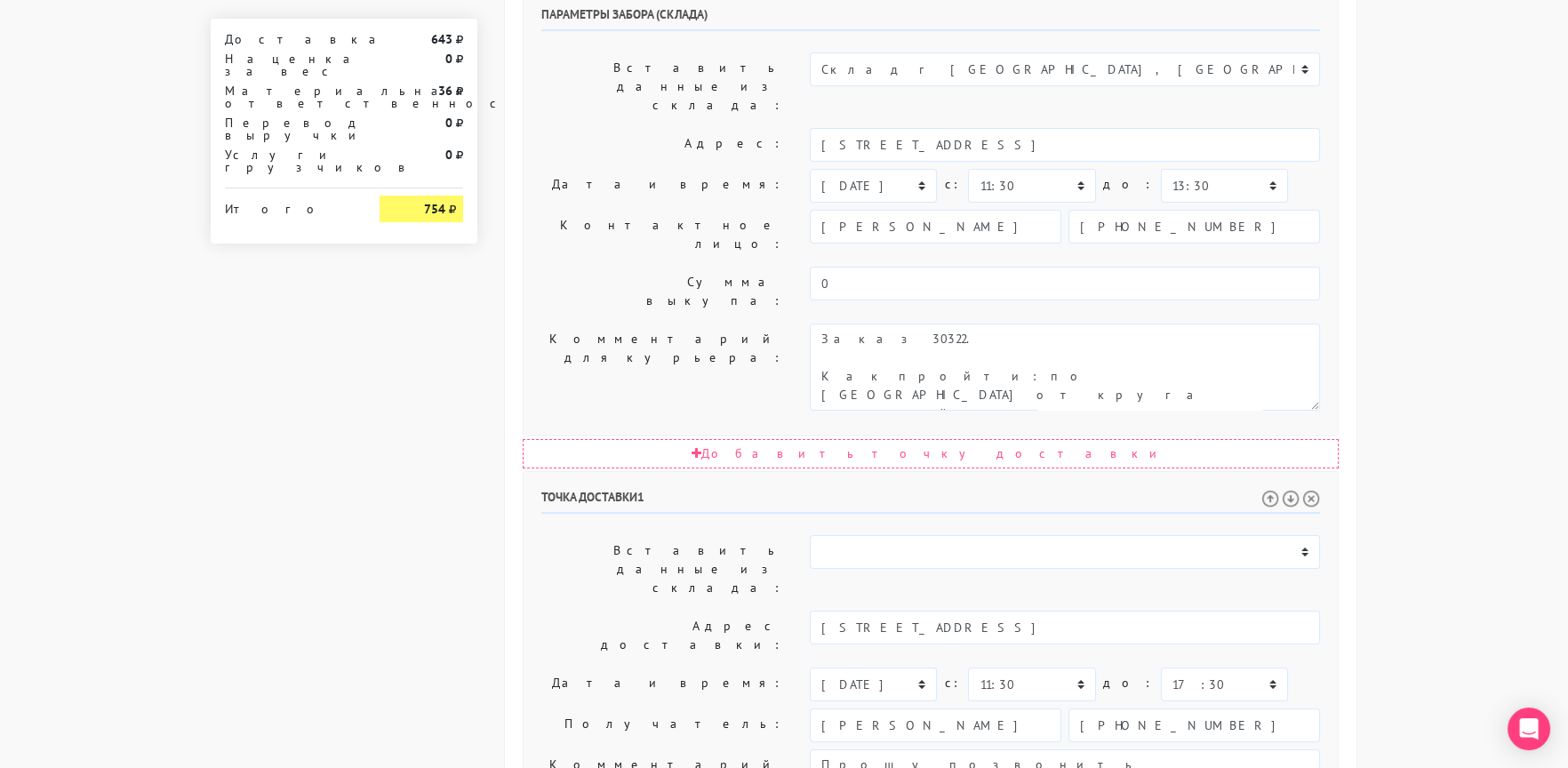
click at [583, 709] on label "Получатель:" at bounding box center [662, 725] width 268 height 34
click at [476, 465] on div "Доставка 643 Наценка за вес 0 Материальная ответственность 36 Перевод выручки 0…" at bounding box center [344, 241] width 294 height 1897
